Goal: Task Accomplishment & Management: Manage account settings

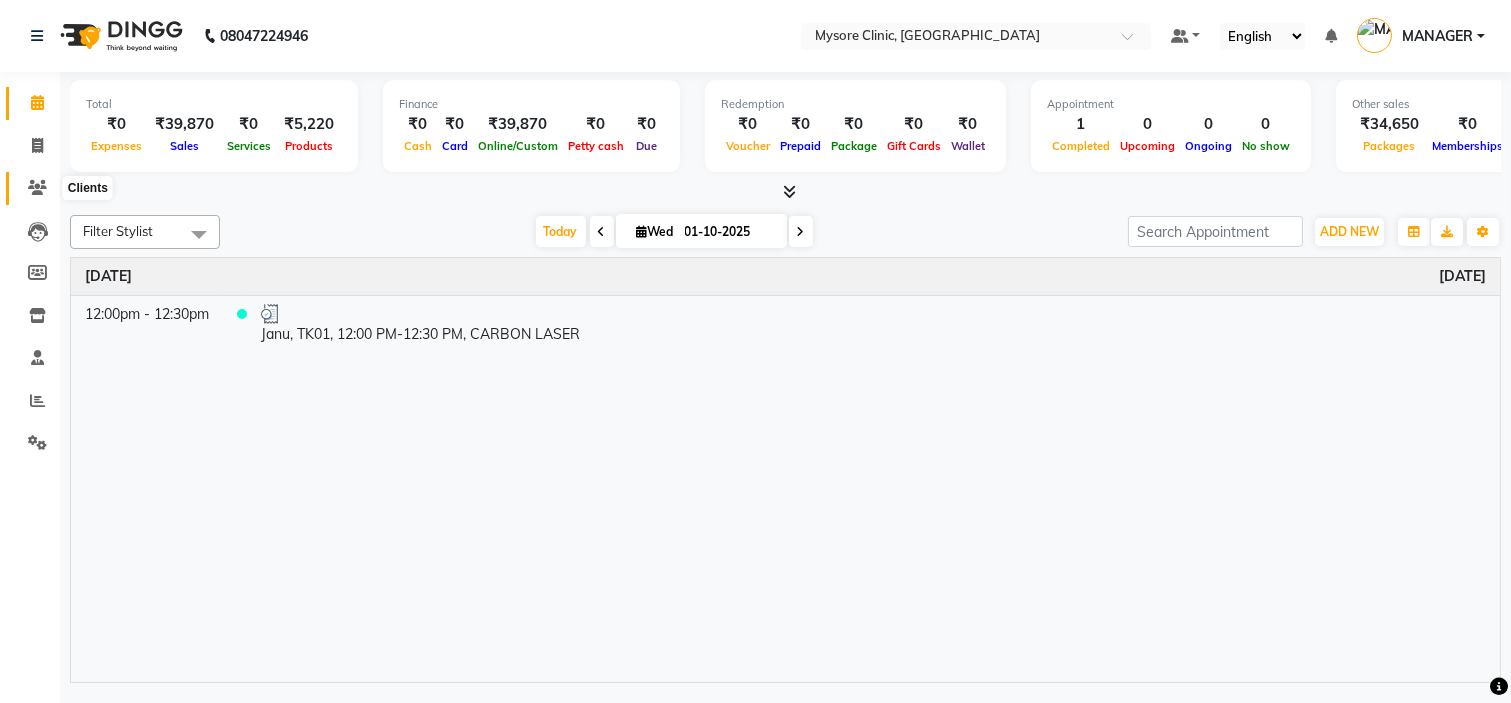
click at [47, 187] on span at bounding box center [37, 188] width 35 height 23
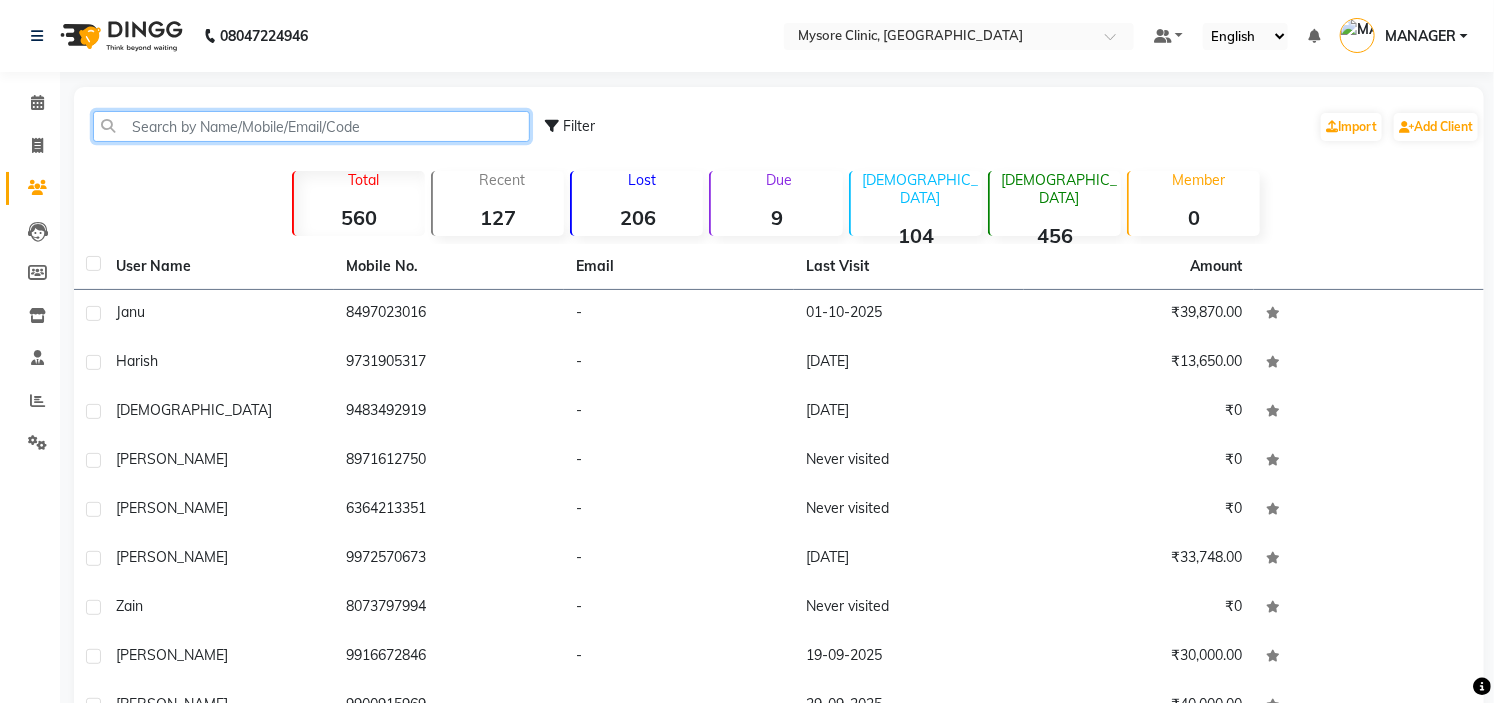
click at [202, 138] on input "text" at bounding box center [311, 126] width 437 height 31
click at [217, 127] on input "text" at bounding box center [311, 126] width 437 height 31
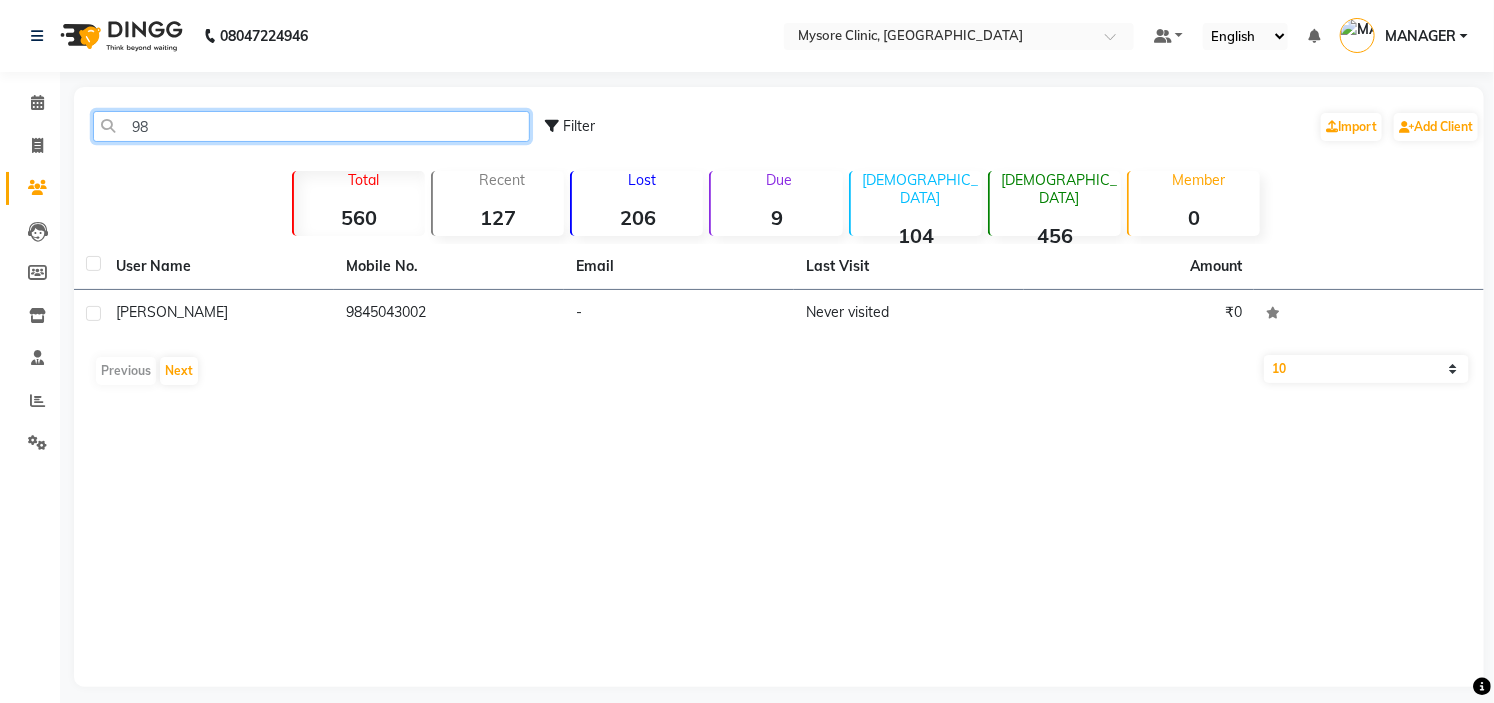
type input "9"
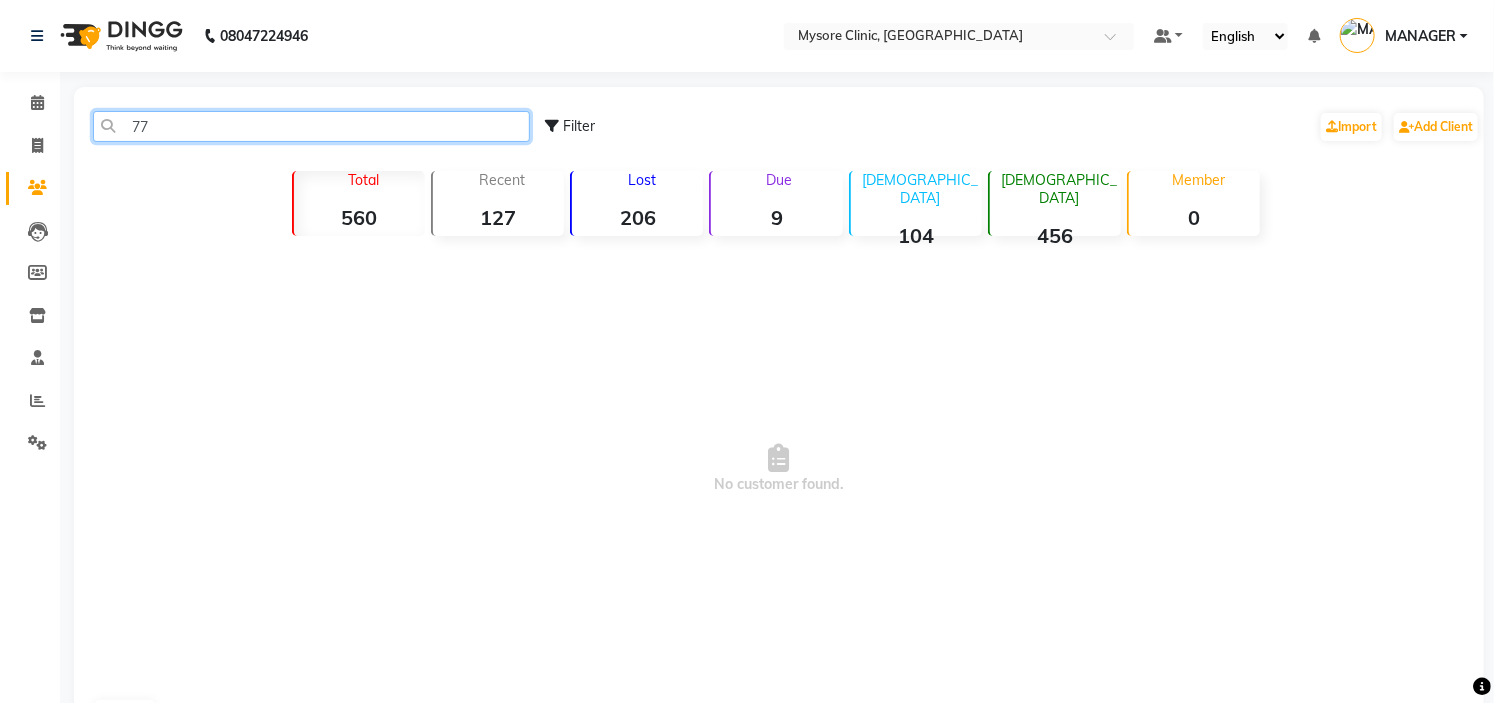
type input "7"
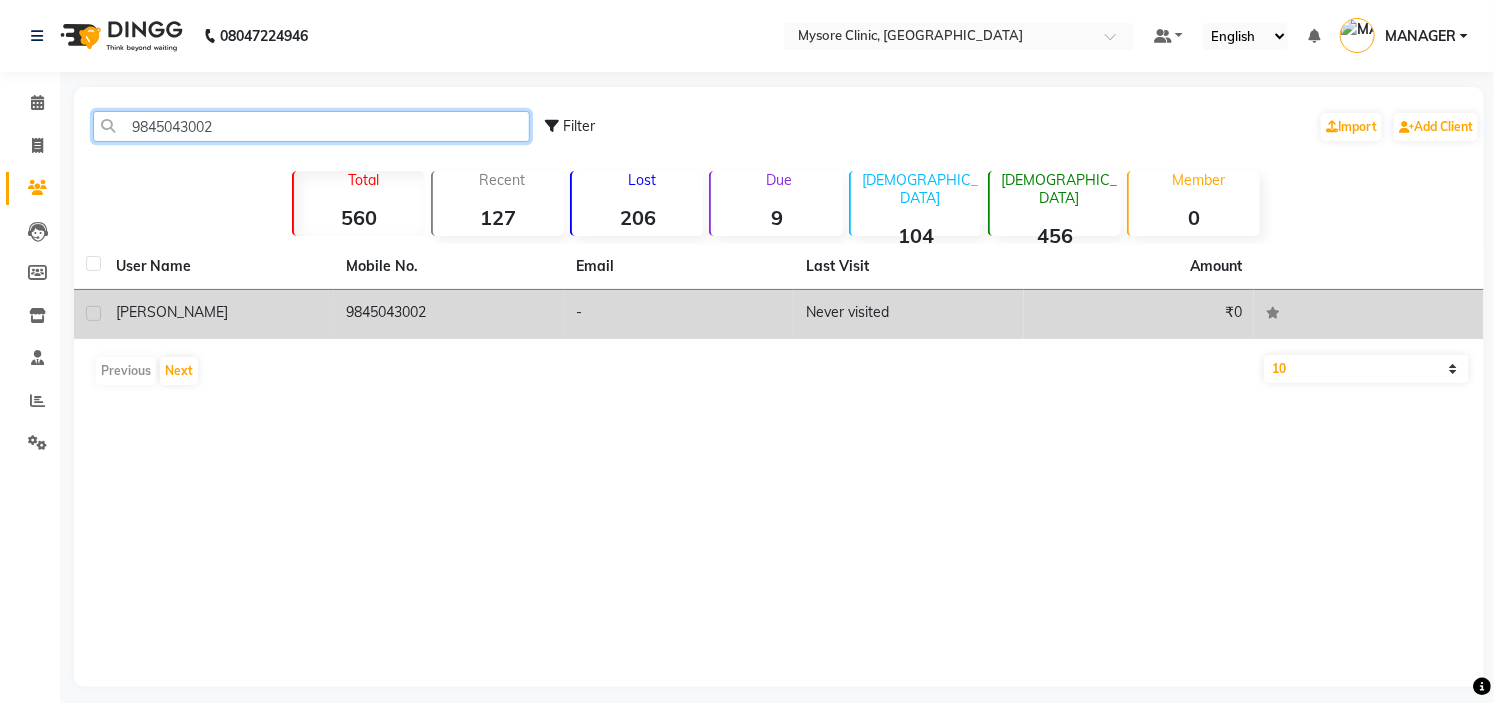
type input "9845043002"
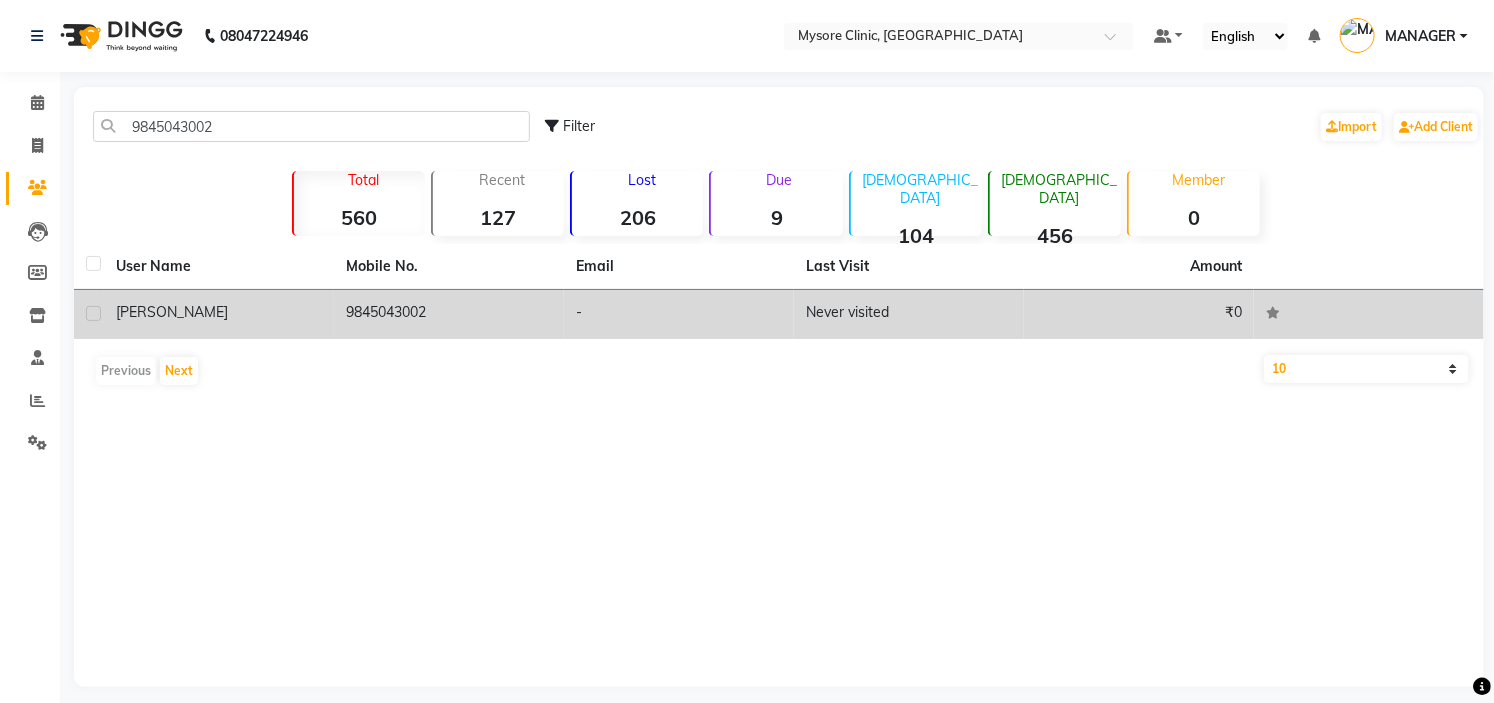
click at [562, 302] on td "9845043002" at bounding box center [449, 314] width 230 height 49
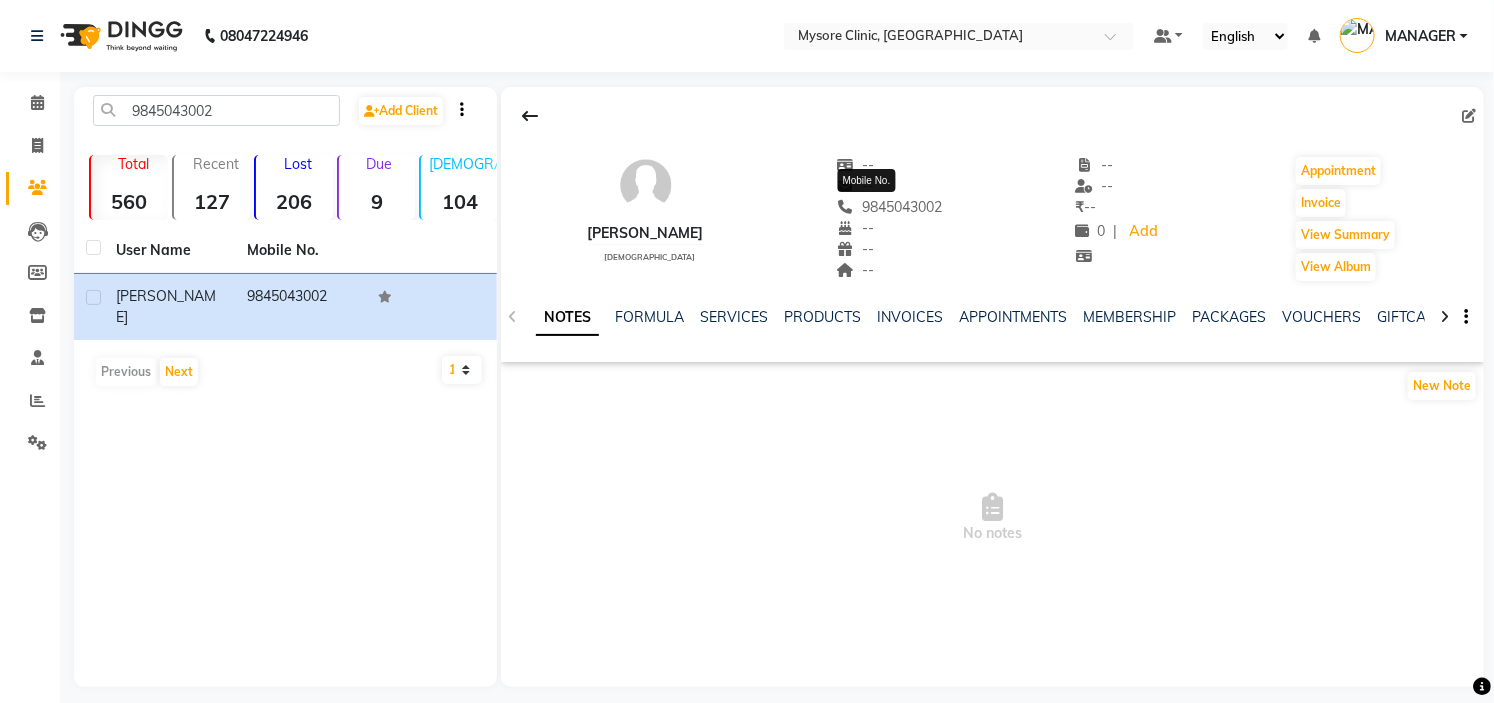
click at [893, 204] on span "9845043002" at bounding box center [890, 207] width 106 height 18
copy span "9845043002"
